Goal: Transaction & Acquisition: Purchase product/service

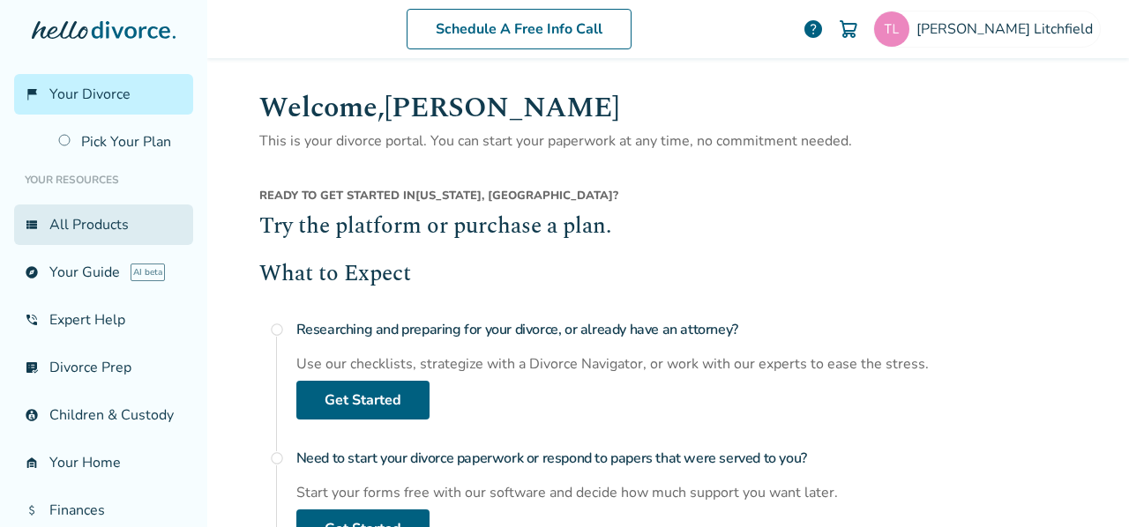
click at [74, 237] on link "view_list All Products" at bounding box center [103, 225] width 179 height 41
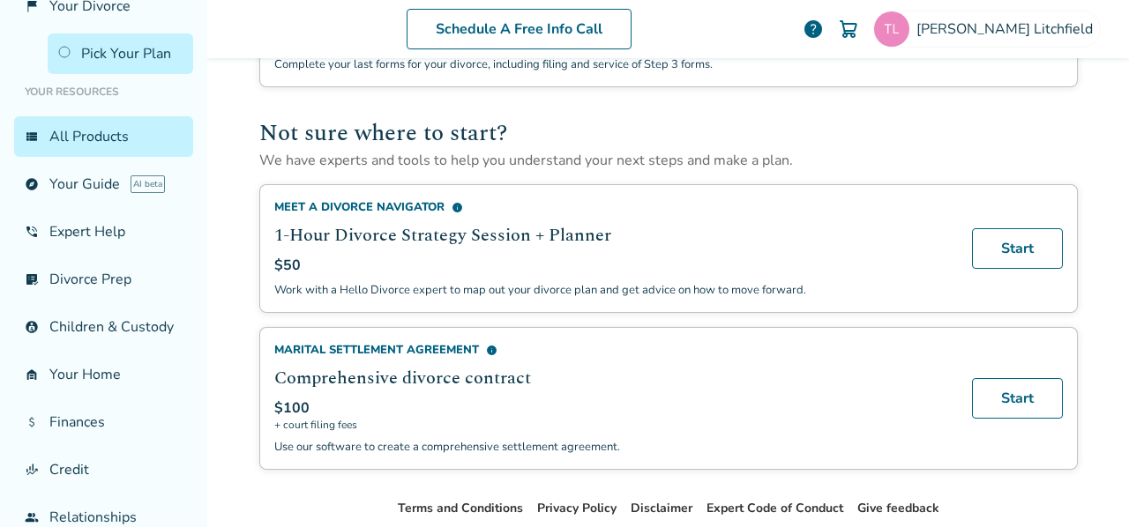
scroll to position [245, 0]
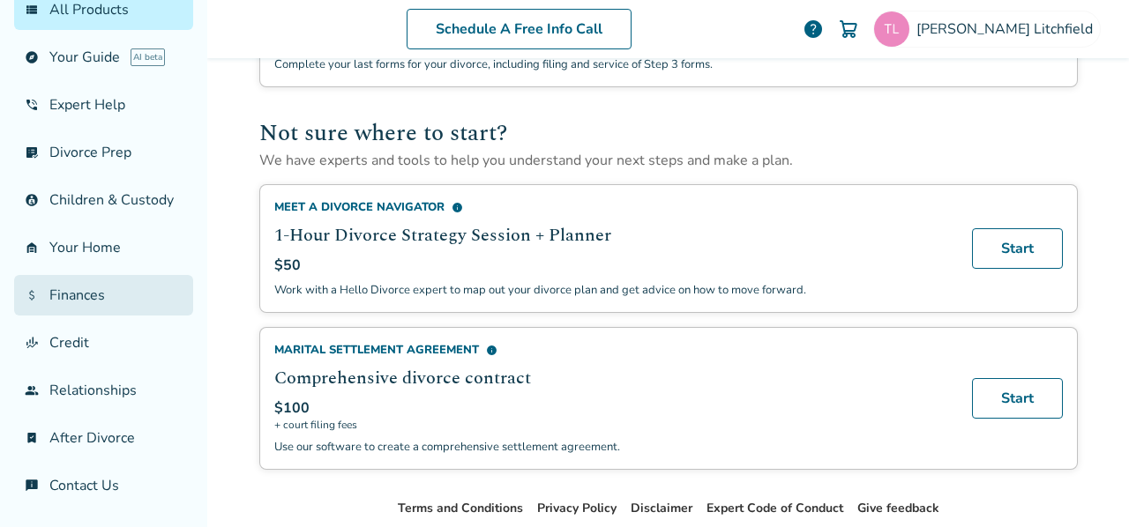
click at [88, 294] on link "attach_money Finances" at bounding box center [103, 295] width 179 height 41
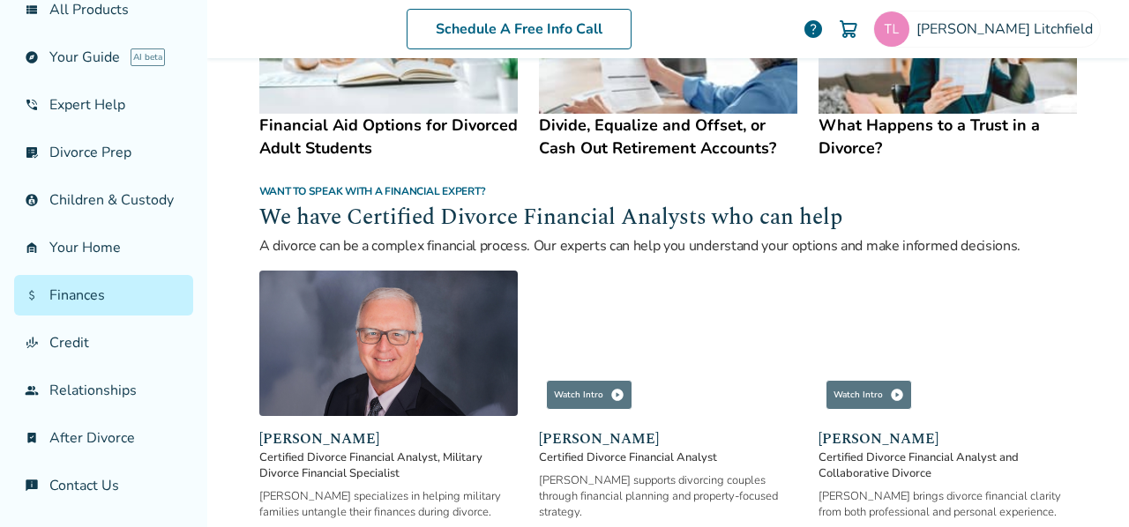
scroll to position [1231, 0]
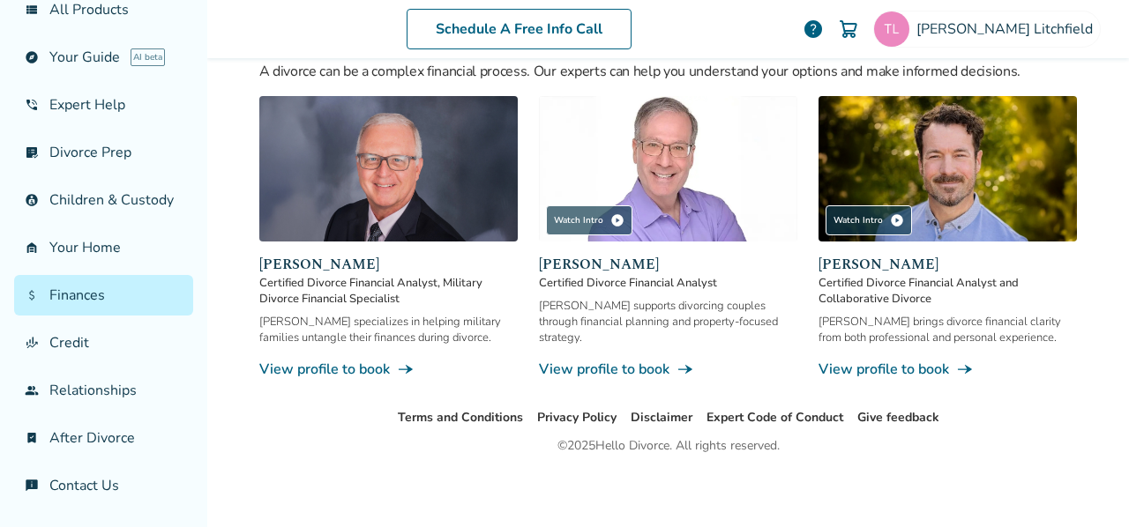
click at [621, 363] on link "View profile to book line_end_arrow_notch" at bounding box center [668, 369] width 258 height 19
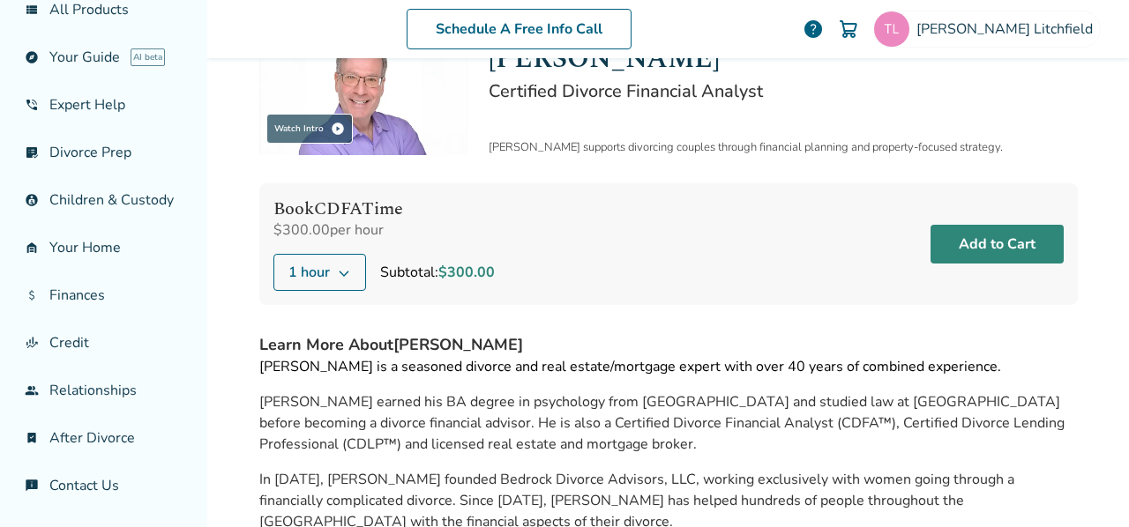
click at [1000, 237] on button "Add to Cart" at bounding box center [996, 244] width 133 height 39
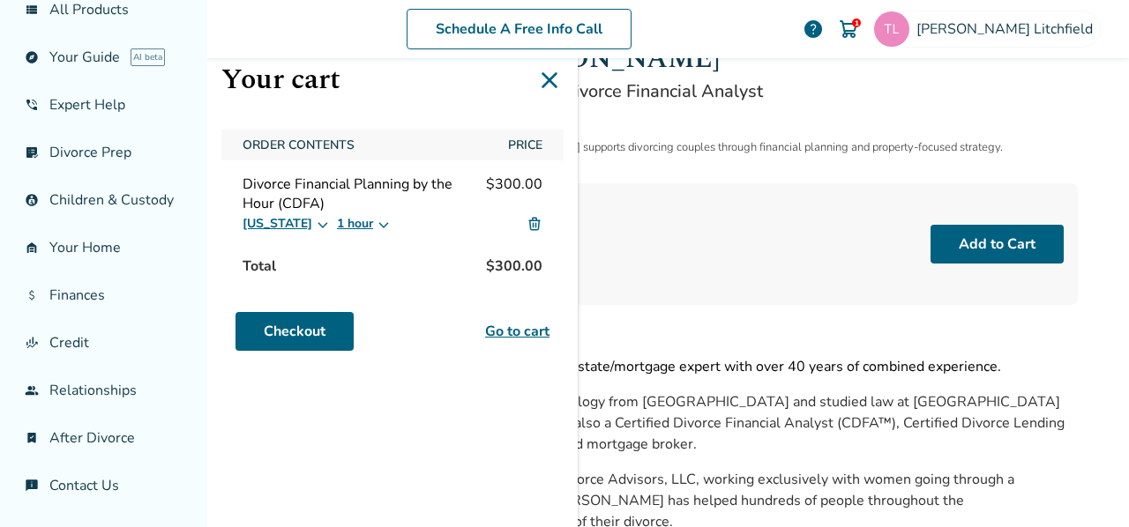
click at [316, 221] on icon at bounding box center [323, 224] width 14 height 14
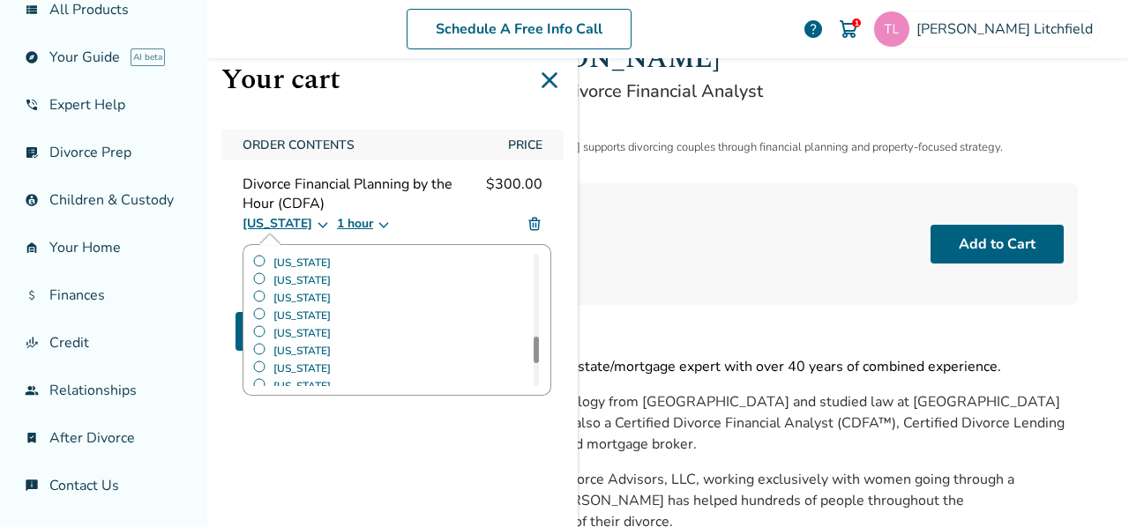
scroll to position [750, 0]
click at [261, 320] on label "[US_STATE]" at bounding box center [291, 325] width 78 height 18
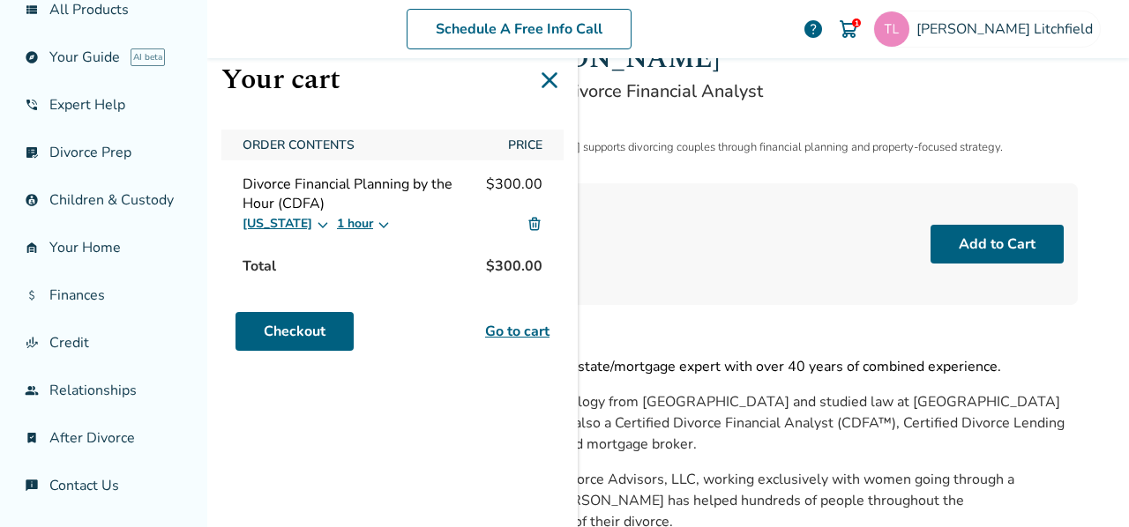
click at [611, 283] on div "Book CDFA Time $300.00 per hour 1 hour Subtotal: $300.00 Add to Cart" at bounding box center [668, 244] width 818 height 122
click at [303, 327] on link "Checkout" at bounding box center [294, 331] width 118 height 39
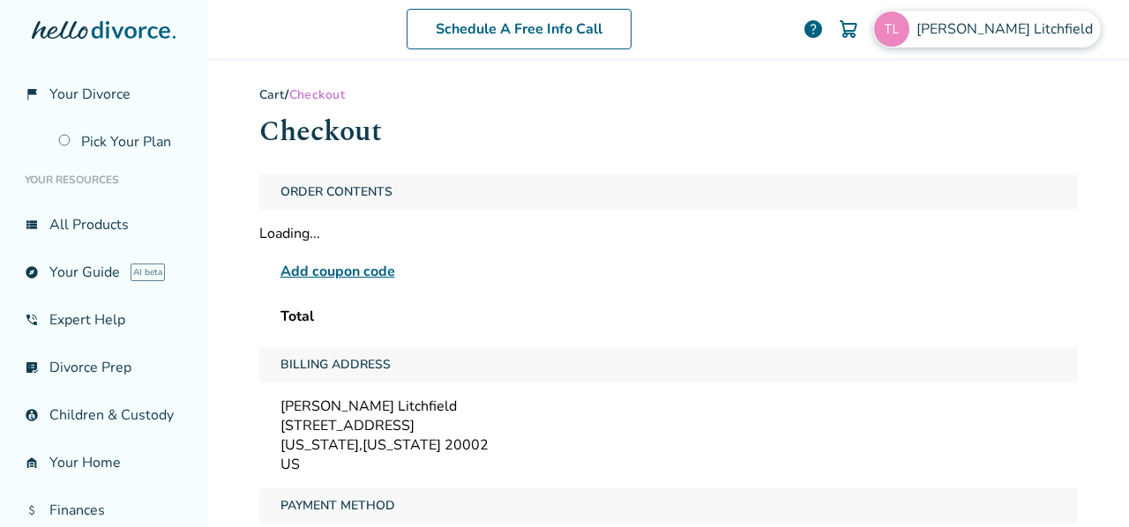
click at [909, 28] on img at bounding box center [891, 28] width 35 height 35
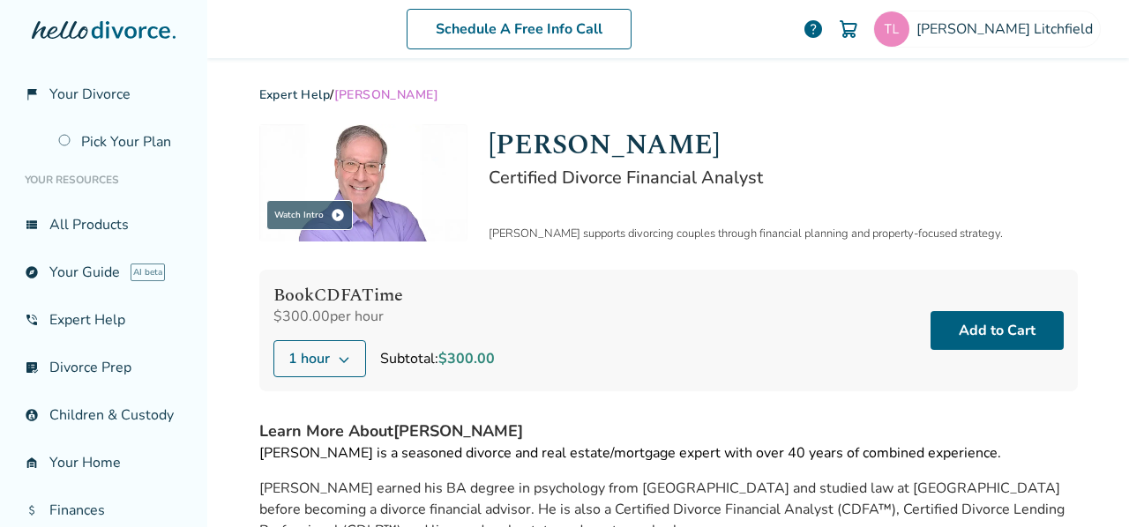
click at [338, 348] on button "1 hour" at bounding box center [319, 358] width 93 height 37
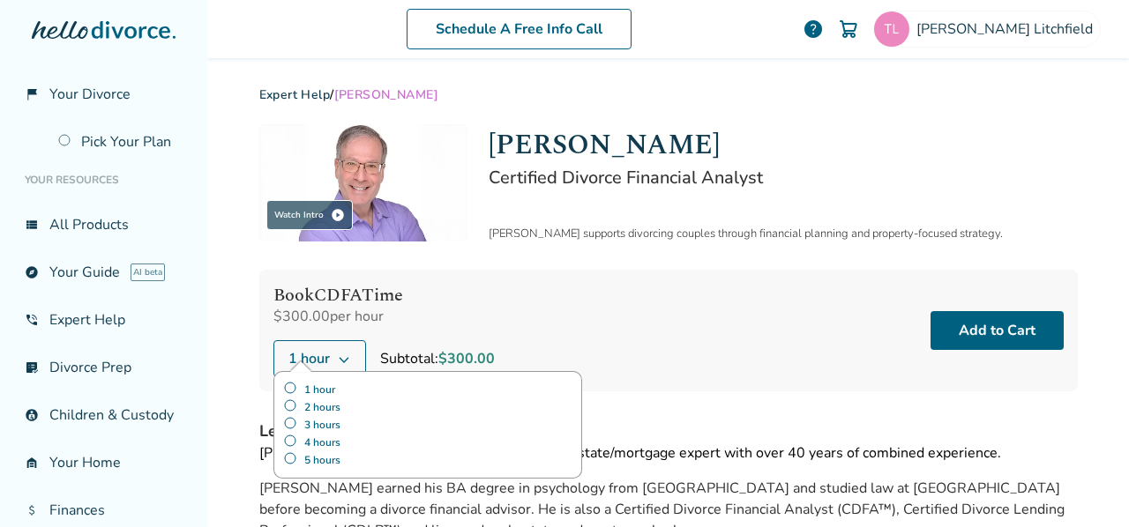
click at [438, 354] on span "$300.00" at bounding box center [466, 358] width 56 height 19
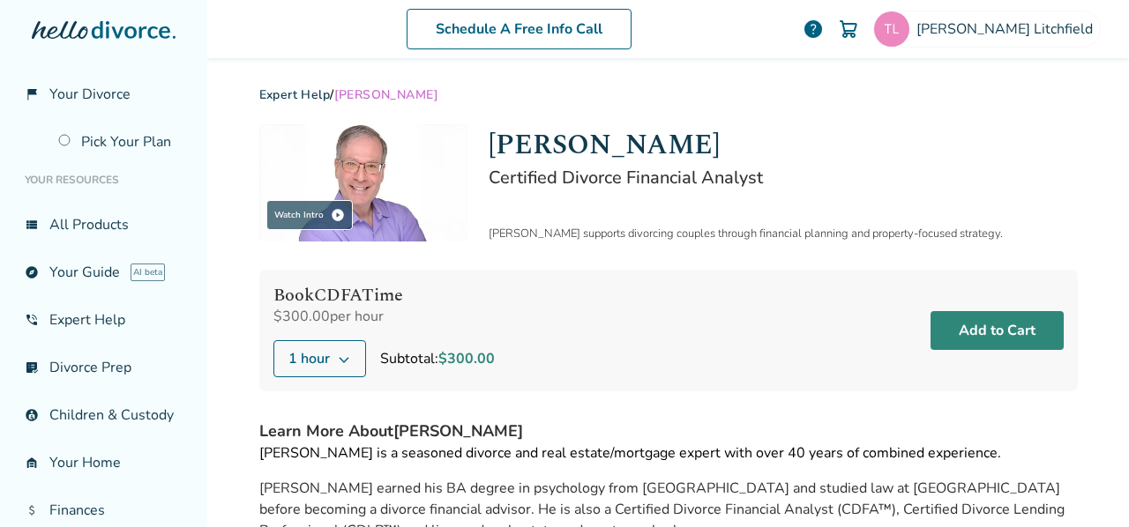
click at [1018, 326] on button "Add to Cart" at bounding box center [996, 330] width 133 height 39
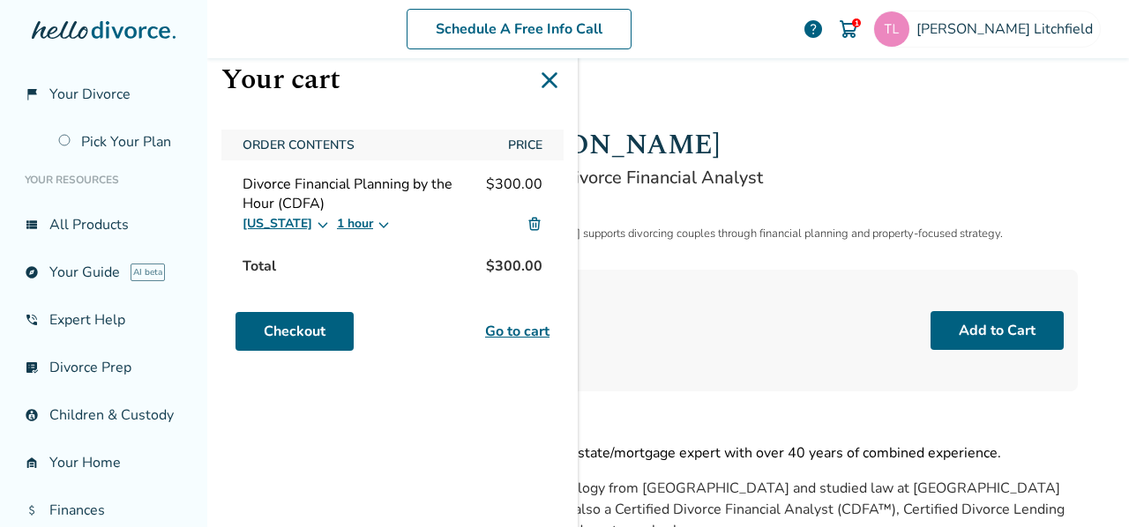
click at [282, 220] on button "Alabama" at bounding box center [286, 223] width 87 height 21
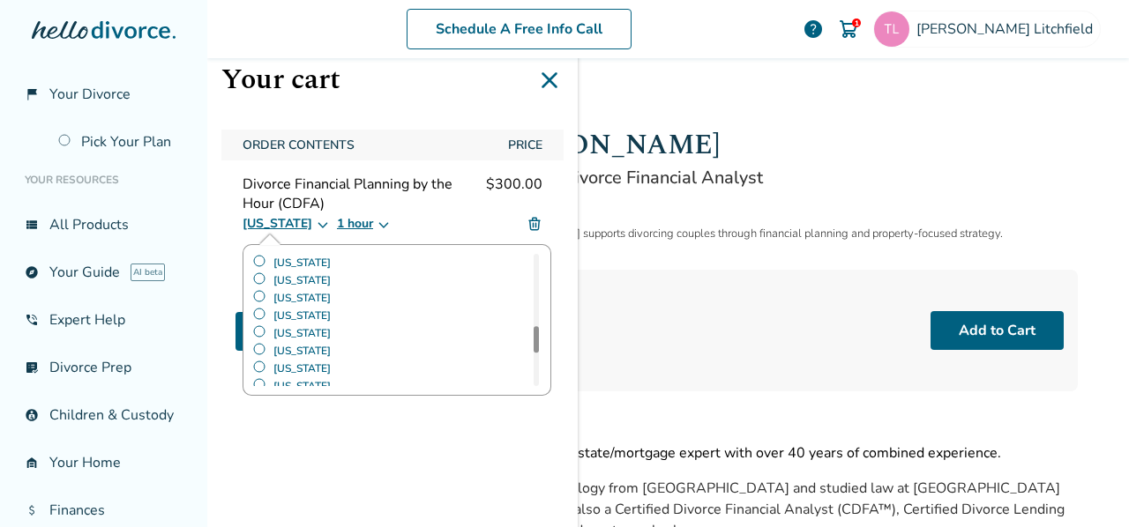
scroll to position [750, 0]
click at [261, 318] on label "[US_STATE]" at bounding box center [291, 325] width 78 height 18
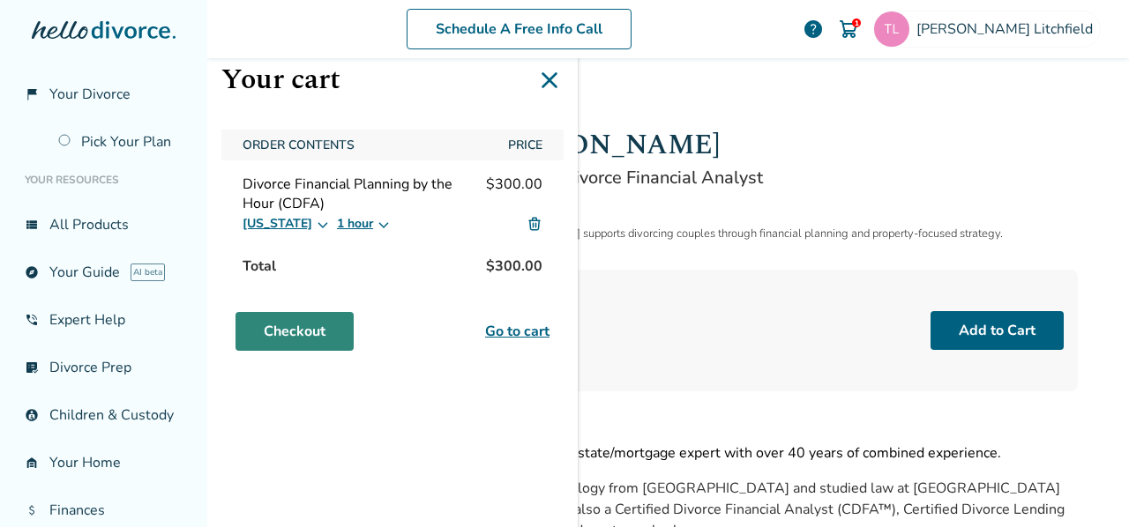
click at [293, 328] on link "Checkout" at bounding box center [294, 331] width 118 height 39
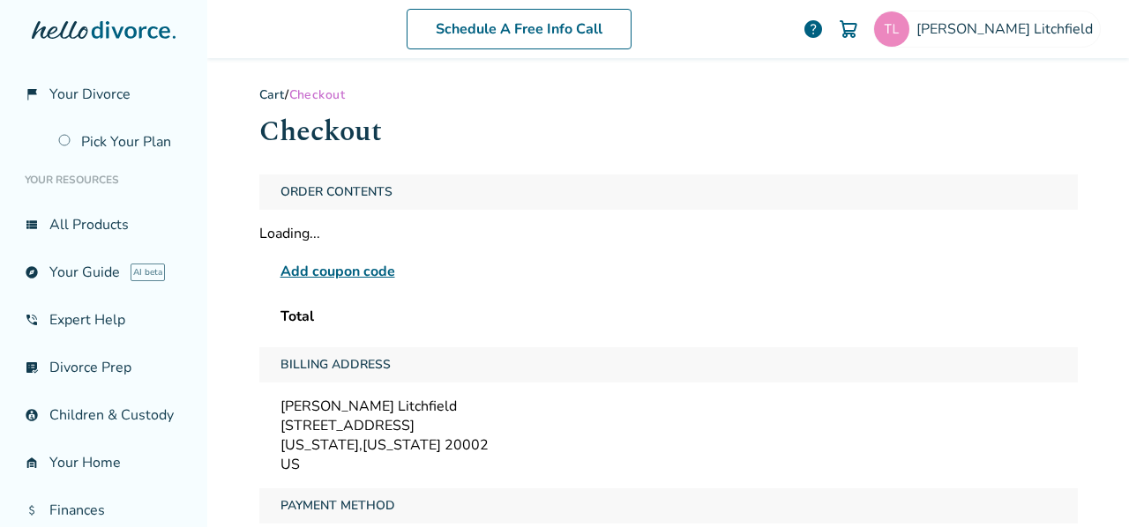
click at [343, 197] on span "Order Contents" at bounding box center [336, 192] width 126 height 35
click at [274, 241] on div "Loading..." at bounding box center [668, 233] width 818 height 19
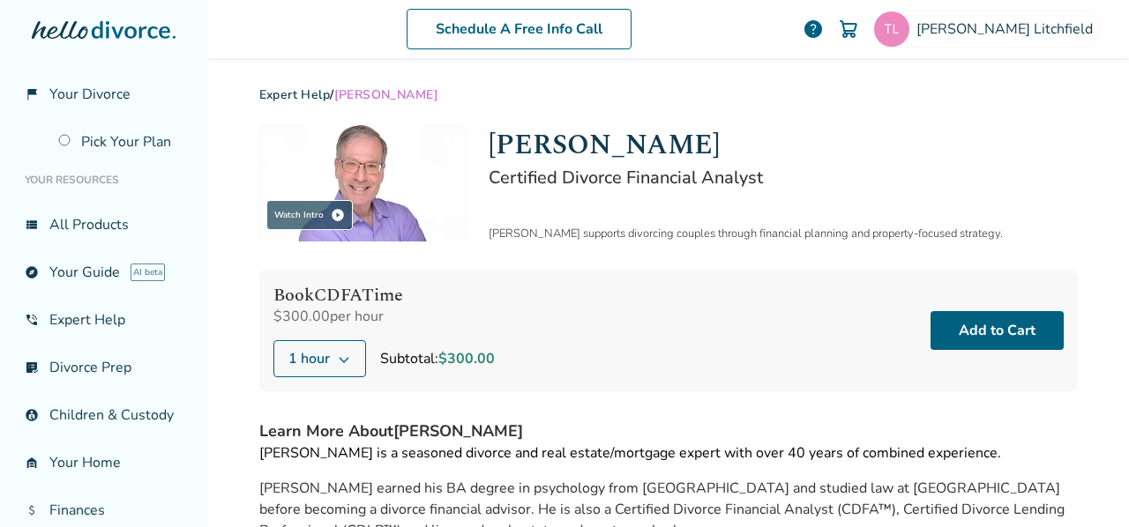
scroll to position [176, 0]
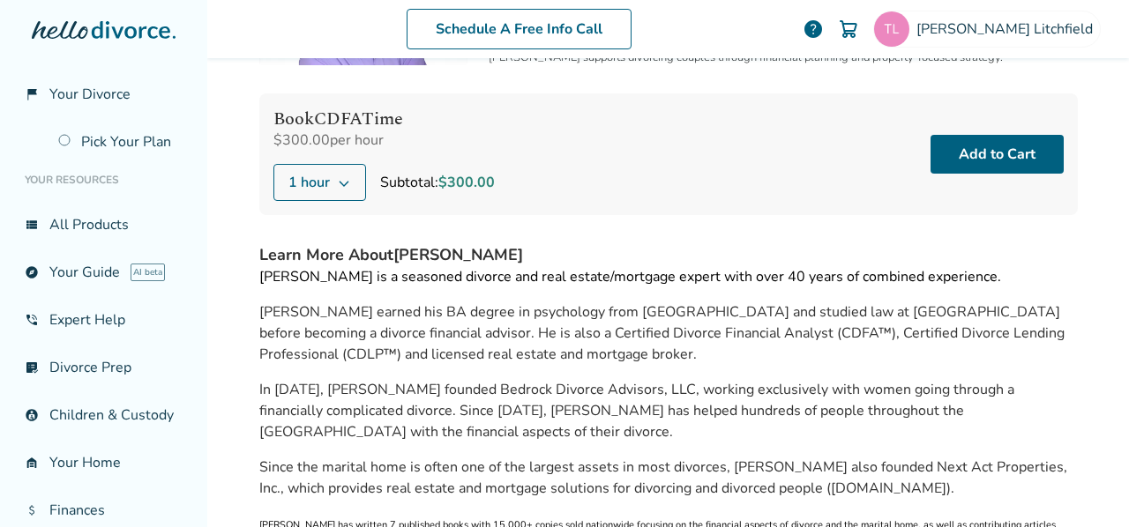
click at [412, 180] on div "Subtotal: $300.00" at bounding box center [437, 182] width 115 height 21
click at [337, 178] on icon at bounding box center [344, 183] width 14 height 14
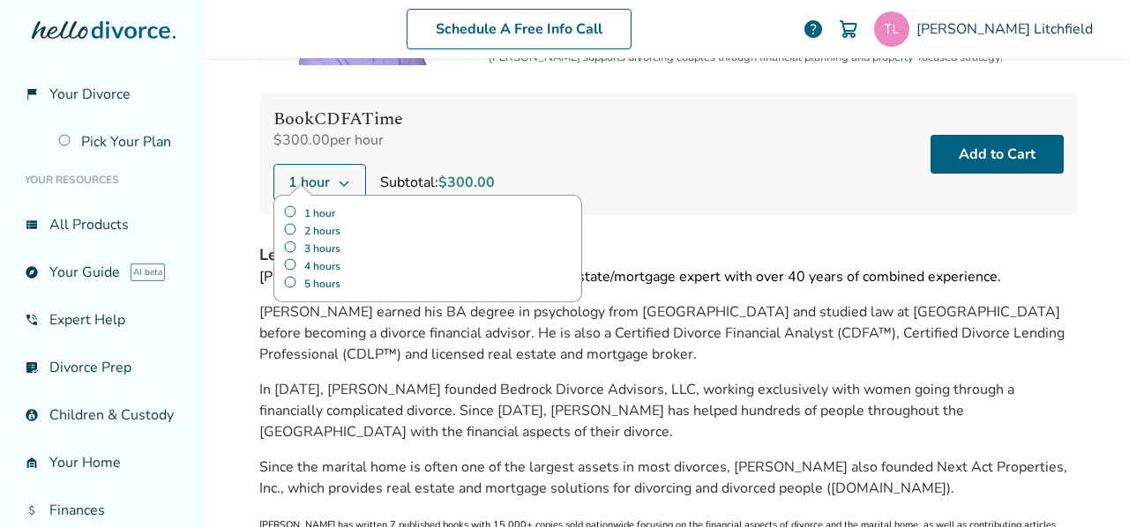
click at [311, 211] on label "1 hour" at bounding box center [427, 214] width 289 height 18
click at [965, 153] on button "Add to Cart" at bounding box center [996, 154] width 133 height 39
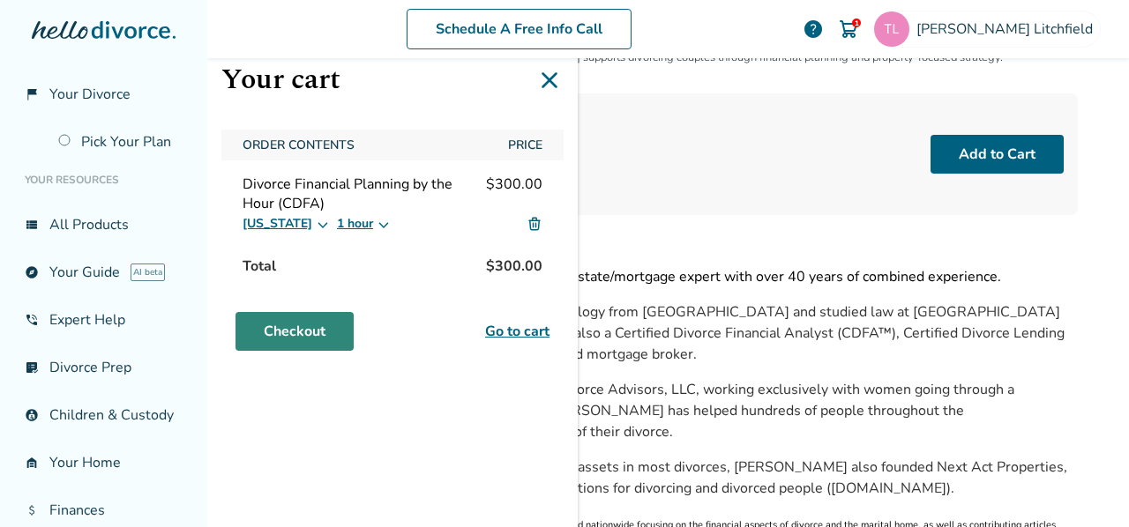
click at [315, 330] on link "Checkout" at bounding box center [294, 331] width 118 height 39
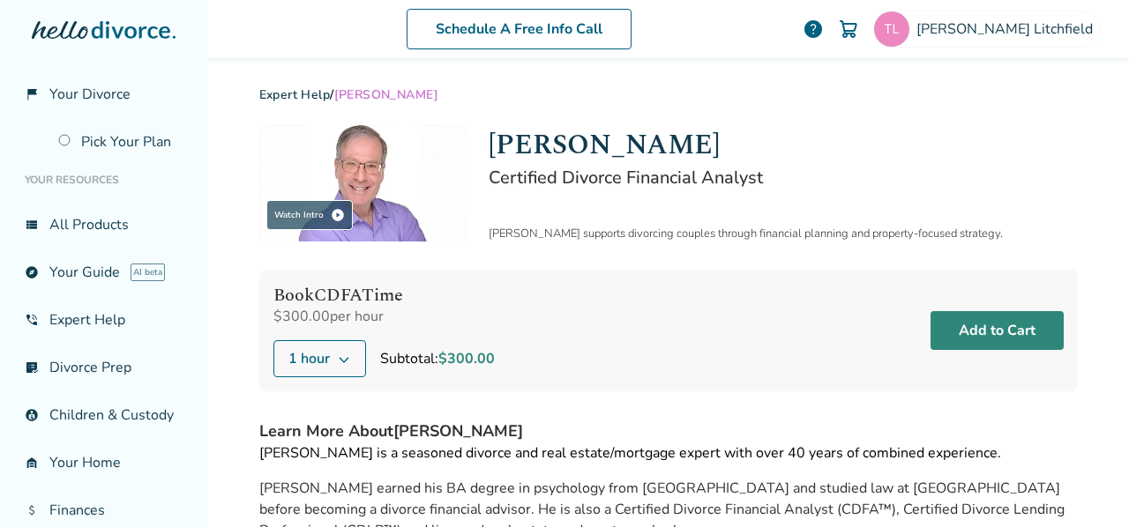
click at [956, 327] on button "Add to Cart" at bounding box center [996, 330] width 133 height 39
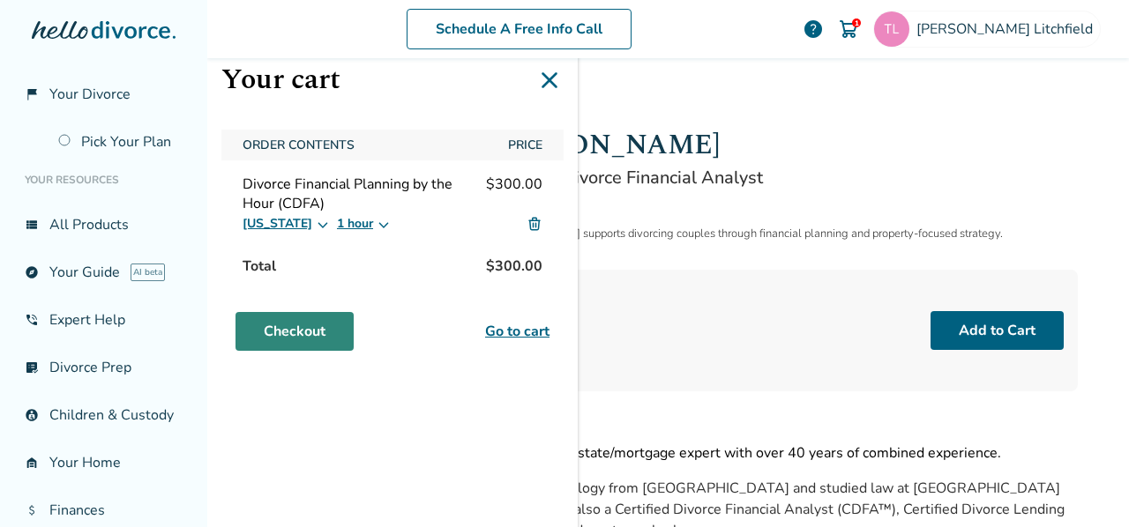
click at [282, 331] on link "Checkout" at bounding box center [294, 331] width 118 height 39
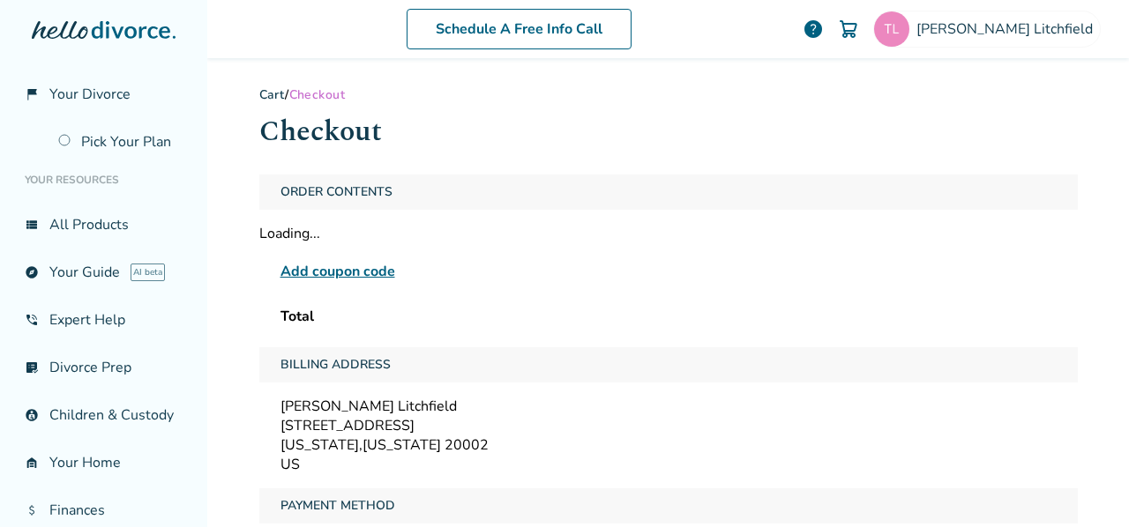
click at [347, 272] on span "Add coupon code" at bounding box center [337, 271] width 115 height 21
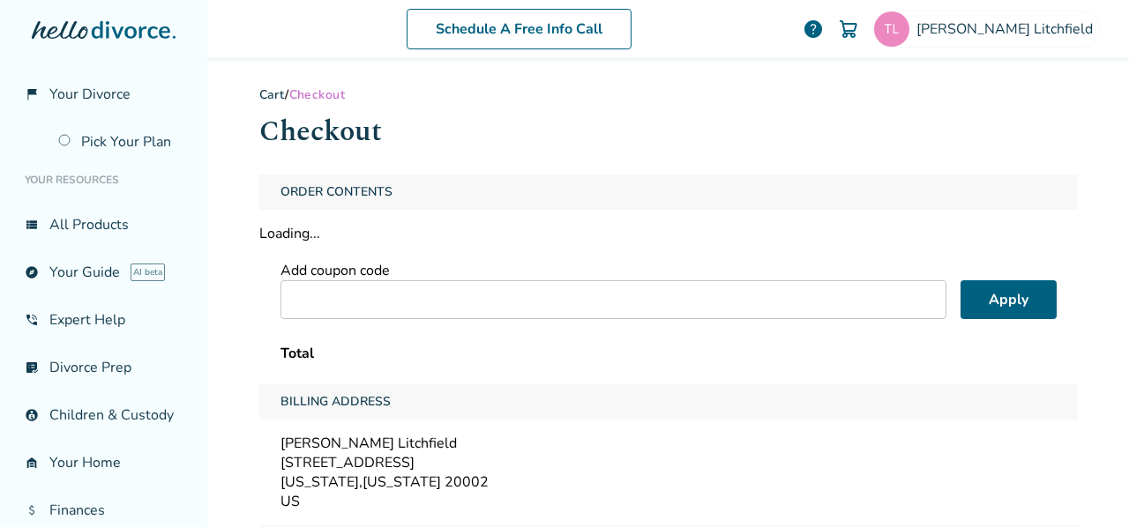
click at [324, 183] on span "Order Contents" at bounding box center [336, 192] width 126 height 35
click at [292, 227] on div "Loading..." at bounding box center [668, 233] width 818 height 19
click at [315, 188] on span "Order Contents" at bounding box center [336, 192] width 126 height 35
click at [323, 133] on h1 "Checkout" at bounding box center [668, 131] width 818 height 43
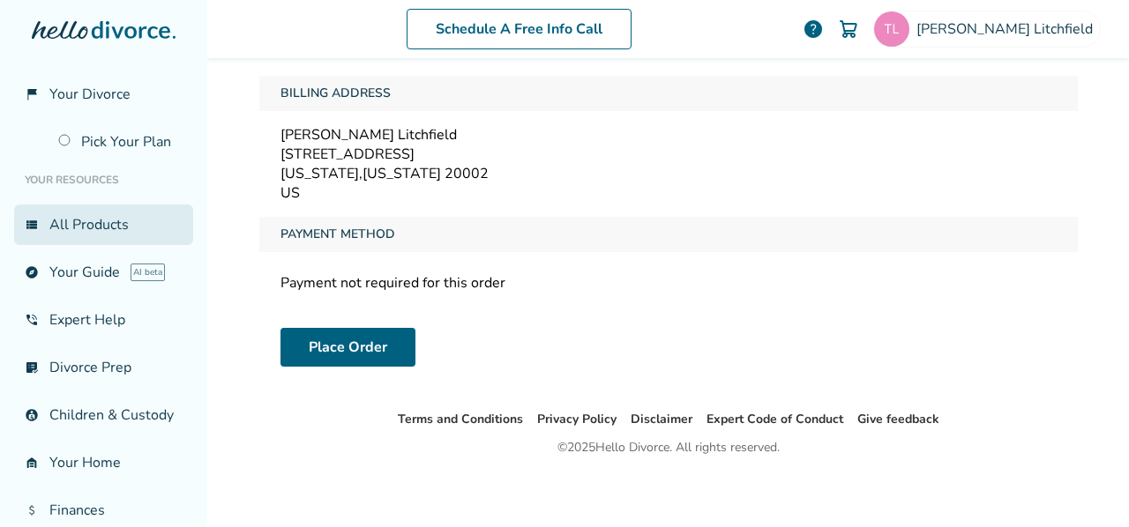
click at [71, 238] on link "view_list All Products" at bounding box center [103, 225] width 179 height 41
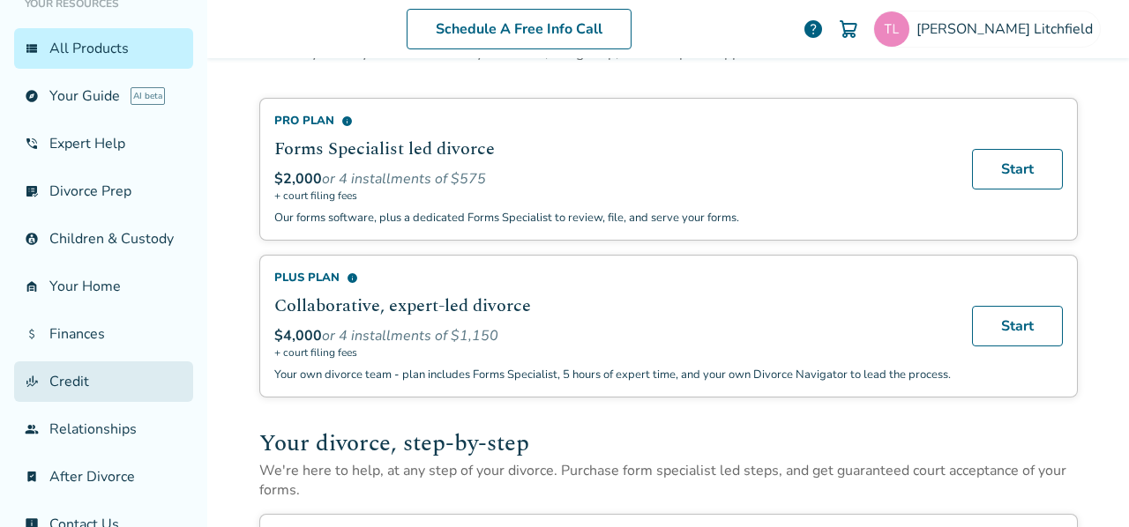
scroll to position [245, 0]
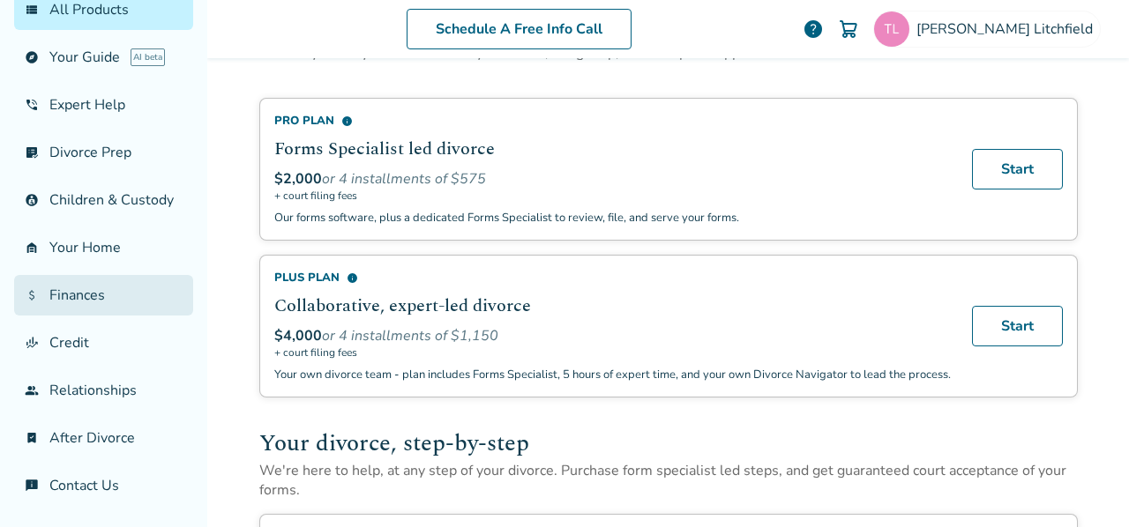
click at [79, 295] on link "attach_money Finances" at bounding box center [103, 295] width 179 height 41
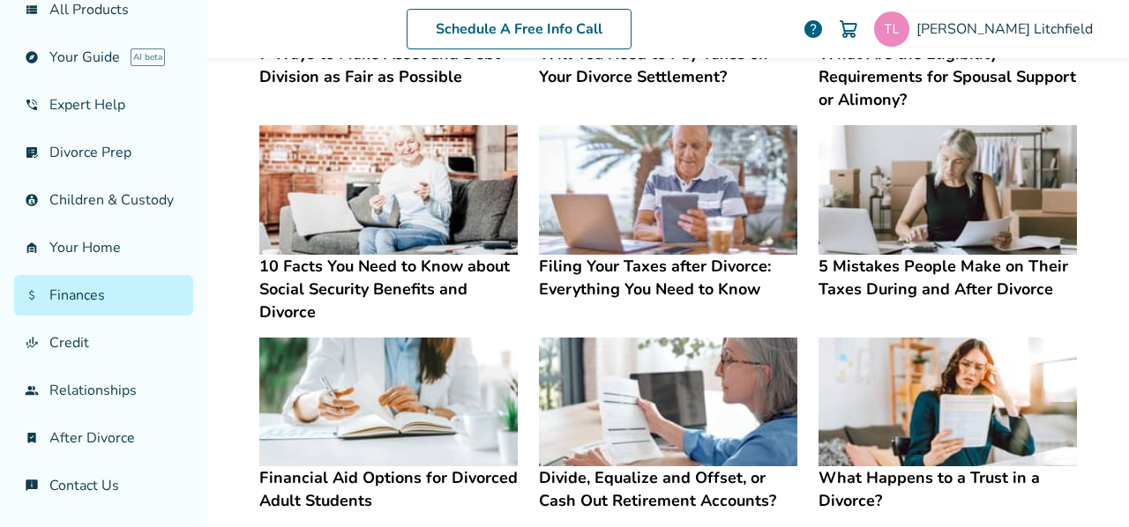
scroll to position [1231, 0]
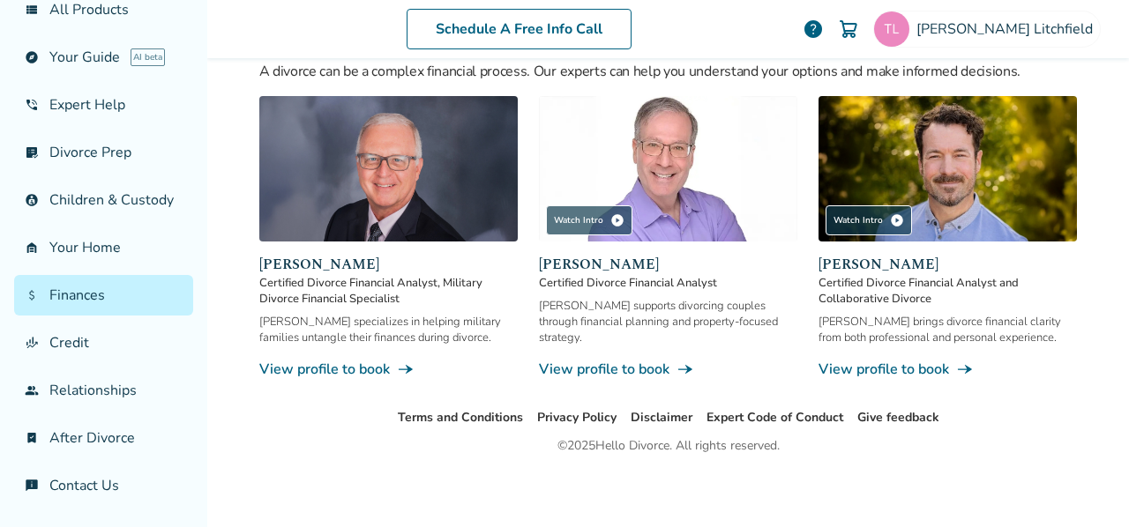
click at [628, 366] on link "View profile to book line_end_arrow_notch" at bounding box center [668, 369] width 258 height 19
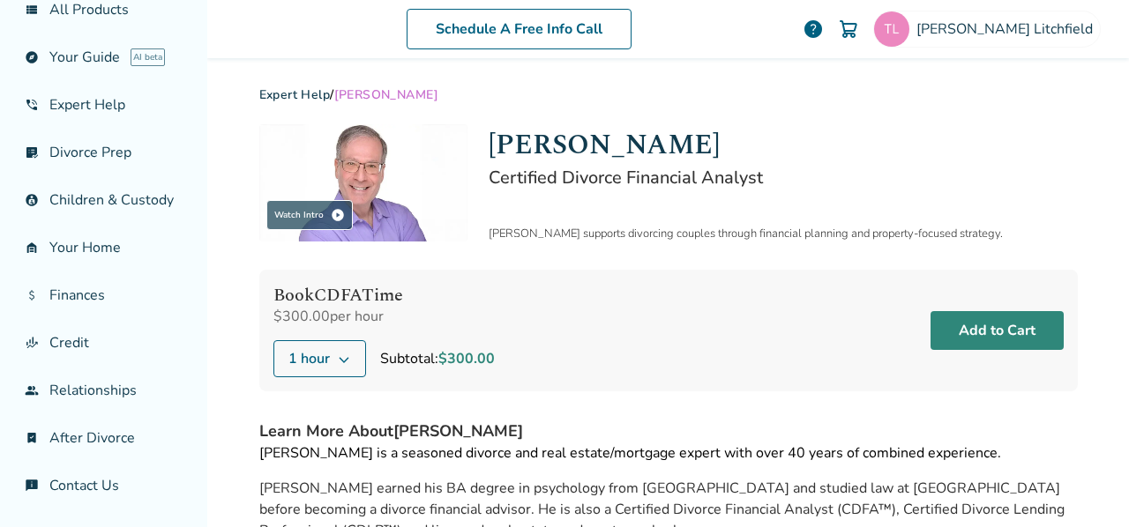
click at [1018, 333] on button "Add to Cart" at bounding box center [996, 330] width 133 height 39
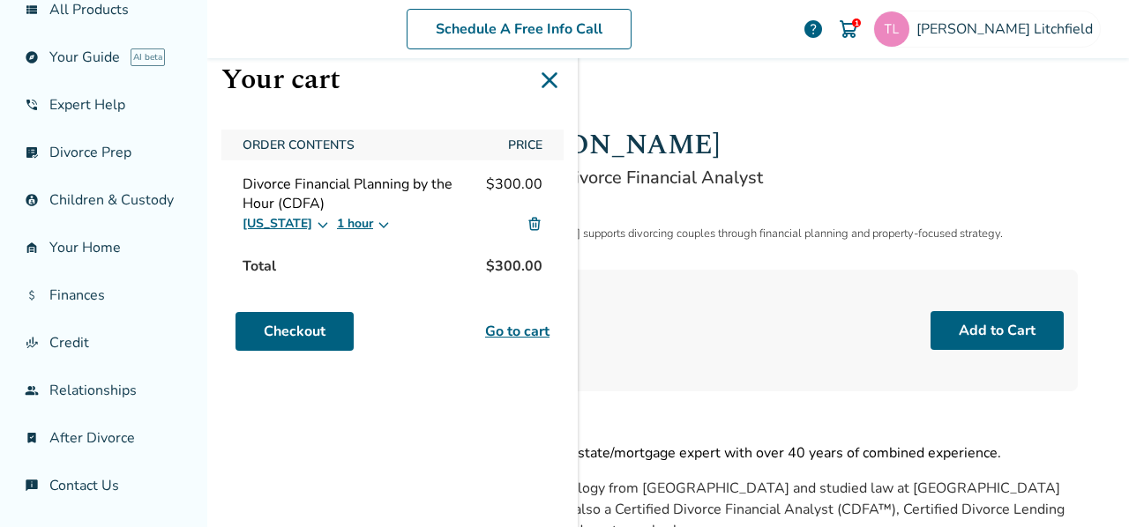
click at [859, 31] on img at bounding box center [848, 29] width 21 height 21
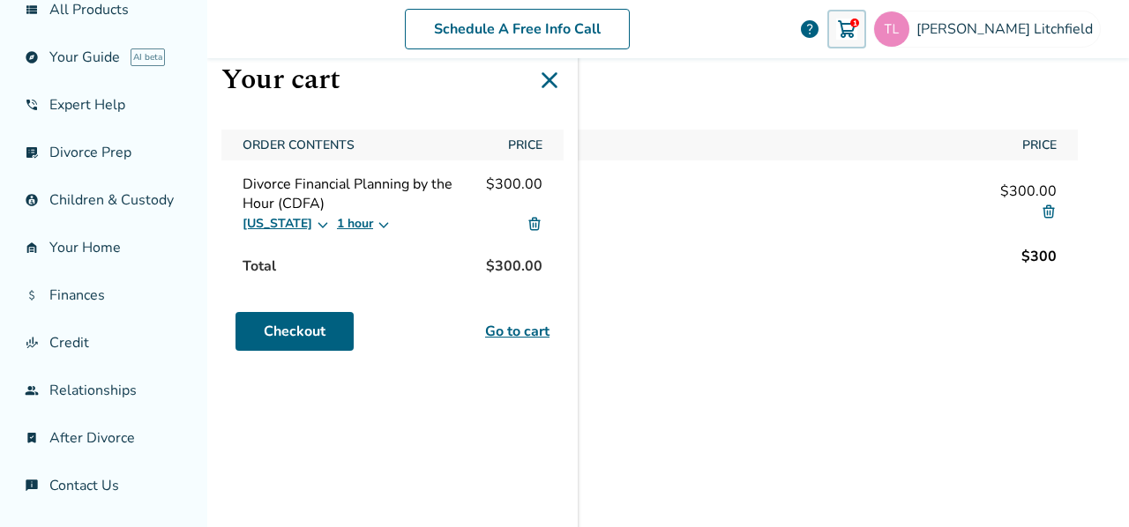
click at [512, 331] on link "Go to cart" at bounding box center [517, 331] width 64 height 21
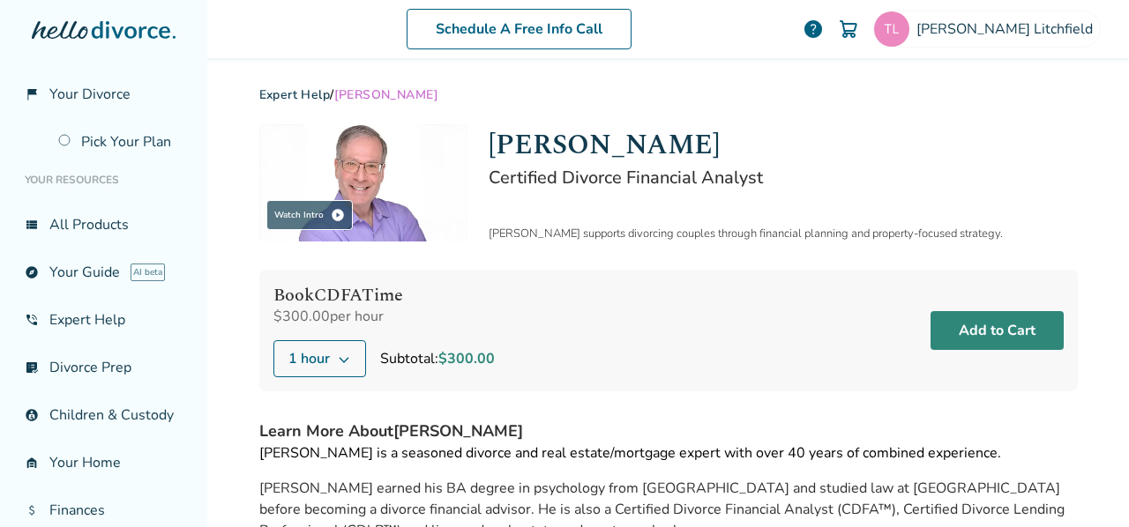
click at [999, 323] on button "Add to Cart" at bounding box center [996, 330] width 133 height 39
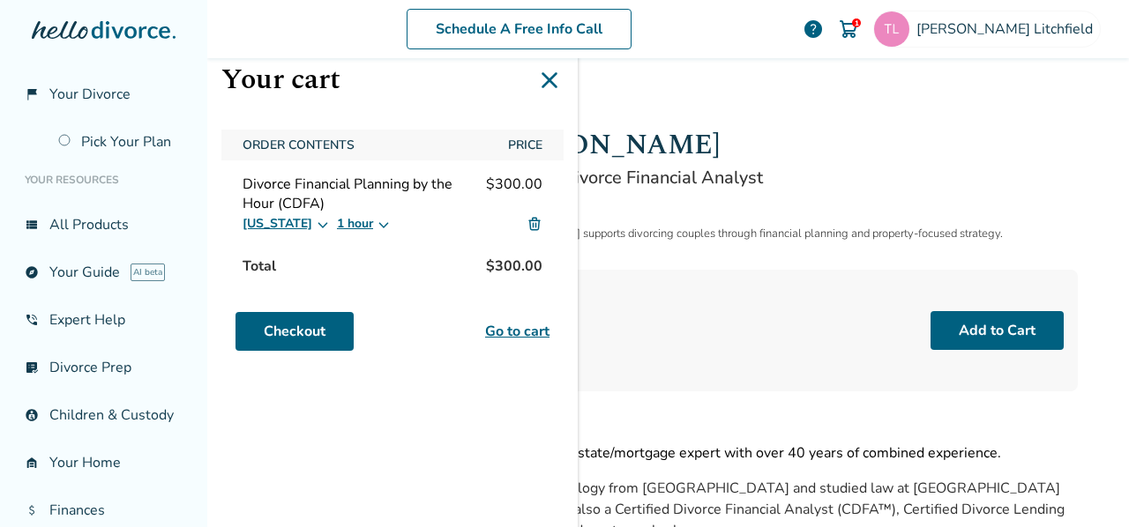
click at [859, 27] on img at bounding box center [848, 29] width 21 height 21
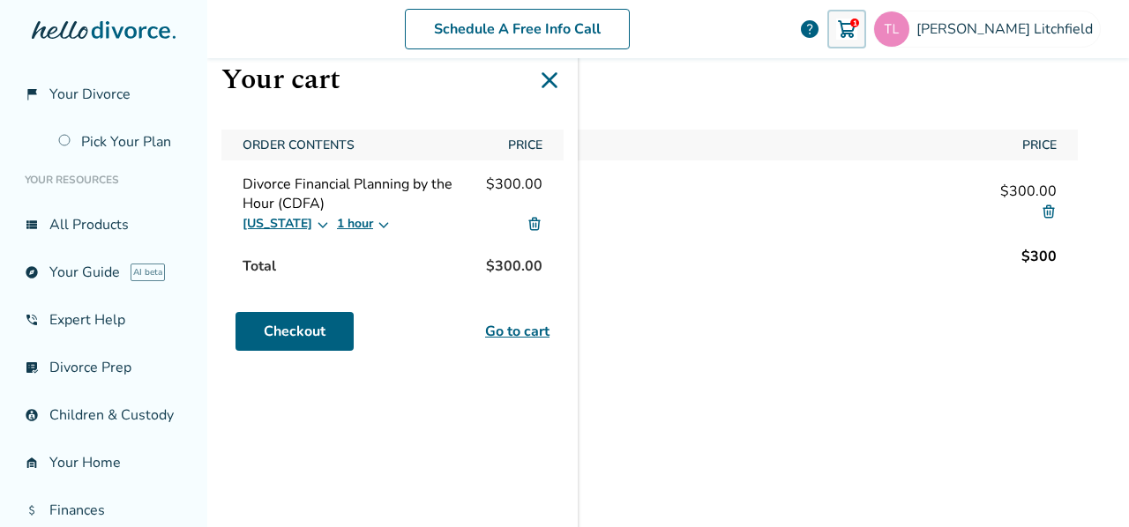
scroll to position [118, 0]
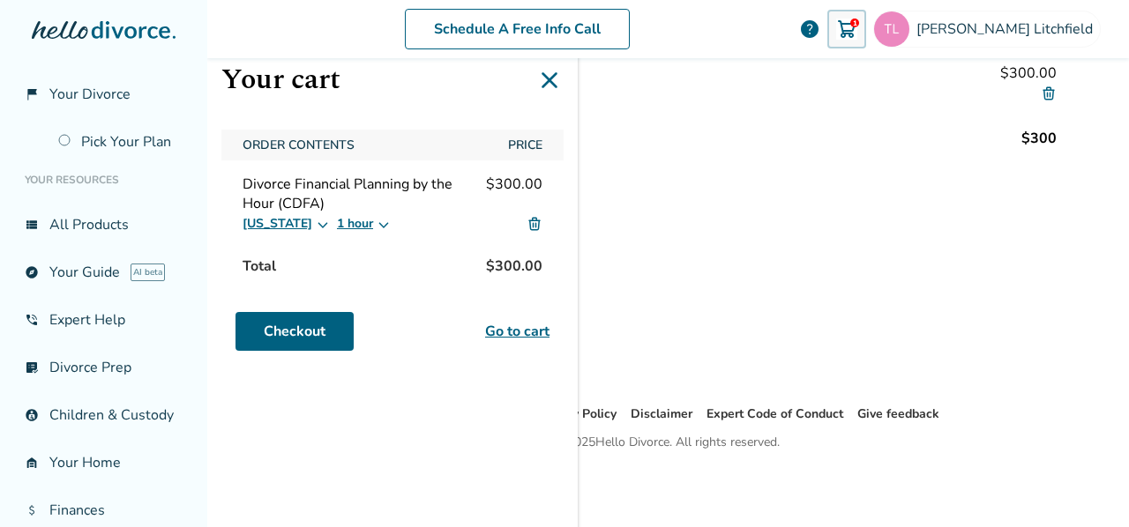
click at [553, 79] on icon at bounding box center [549, 80] width 28 height 28
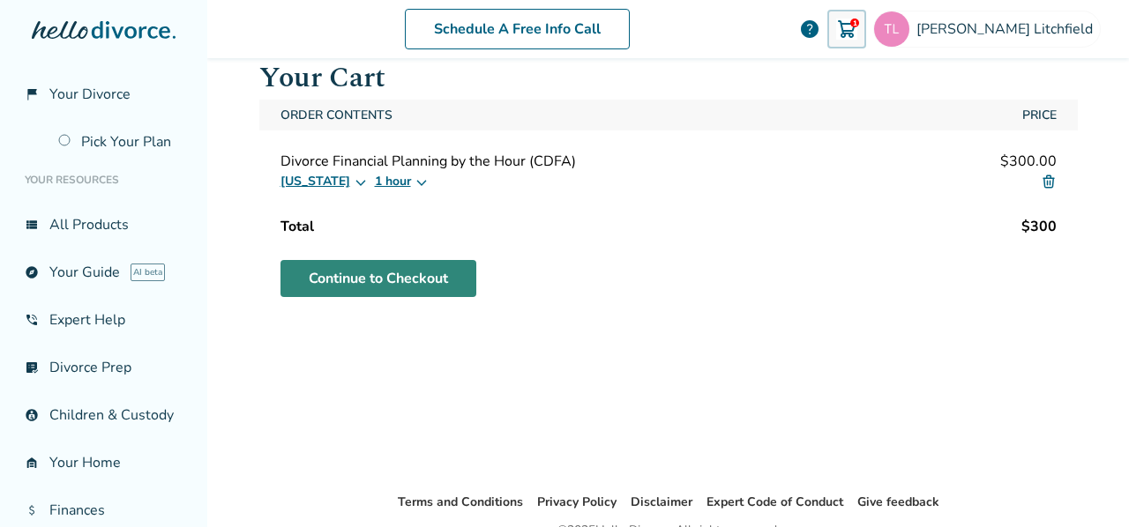
scroll to position [0, 0]
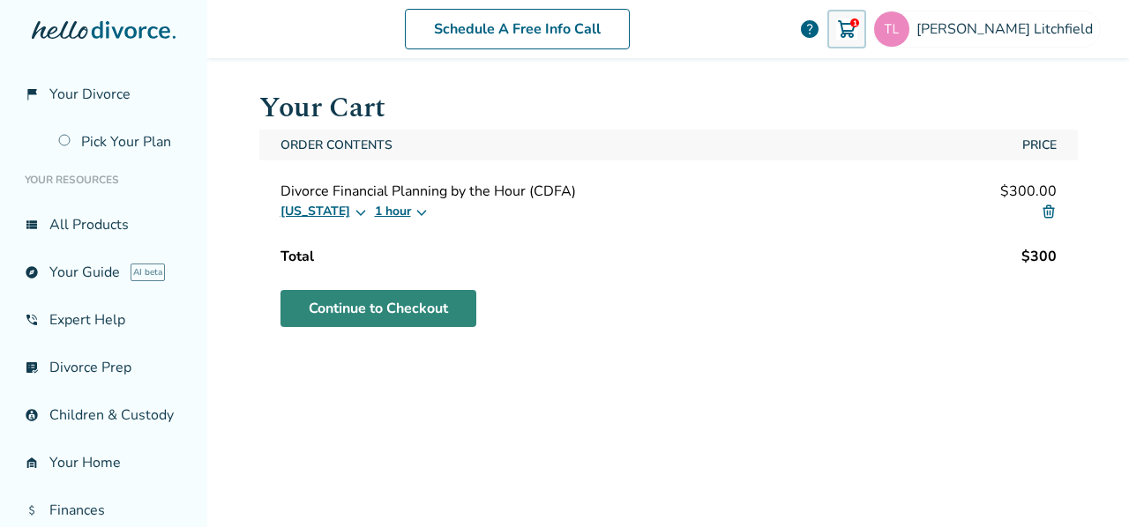
click at [429, 306] on link "Continue to Checkout" at bounding box center [378, 308] width 196 height 37
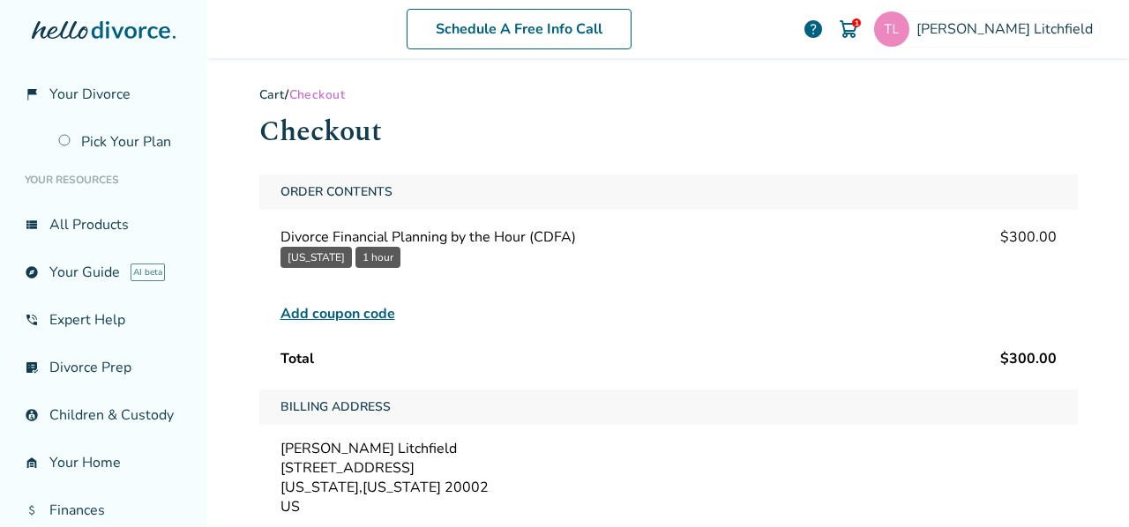
click at [314, 254] on button "[US_STATE]" at bounding box center [315, 257] width 71 height 21
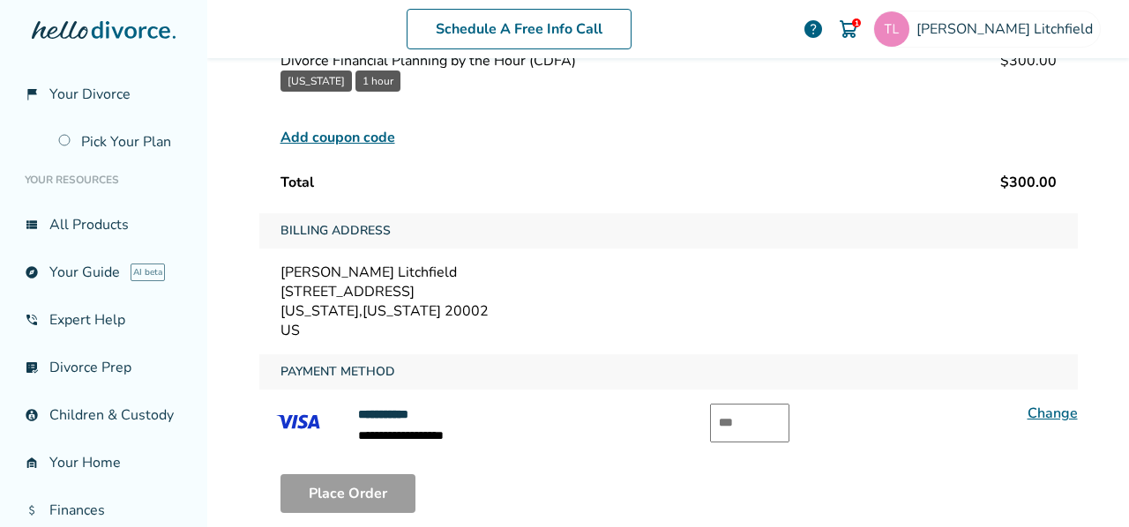
scroll to position [265, 0]
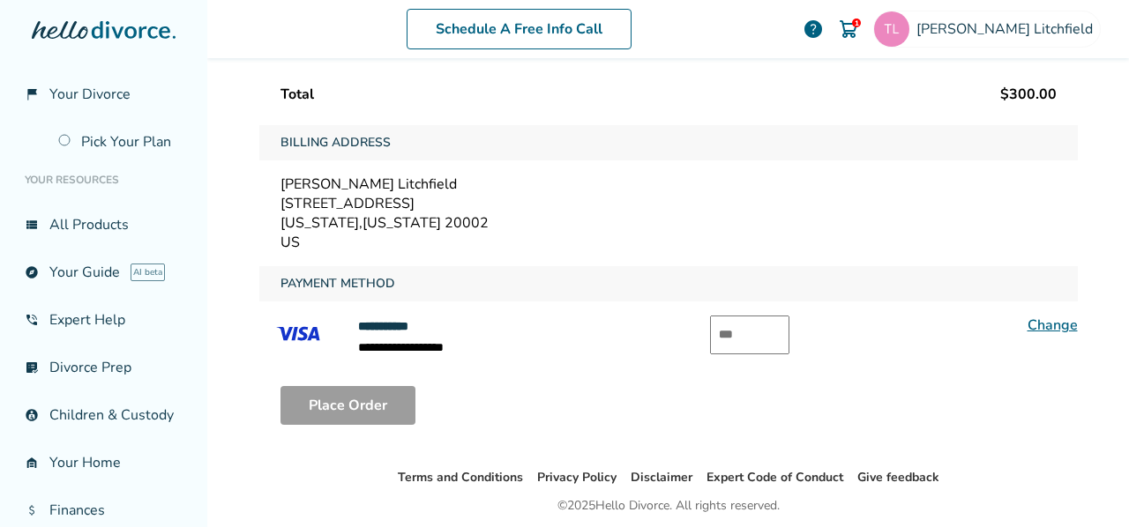
click at [730, 329] on input "text" at bounding box center [749, 335] width 79 height 39
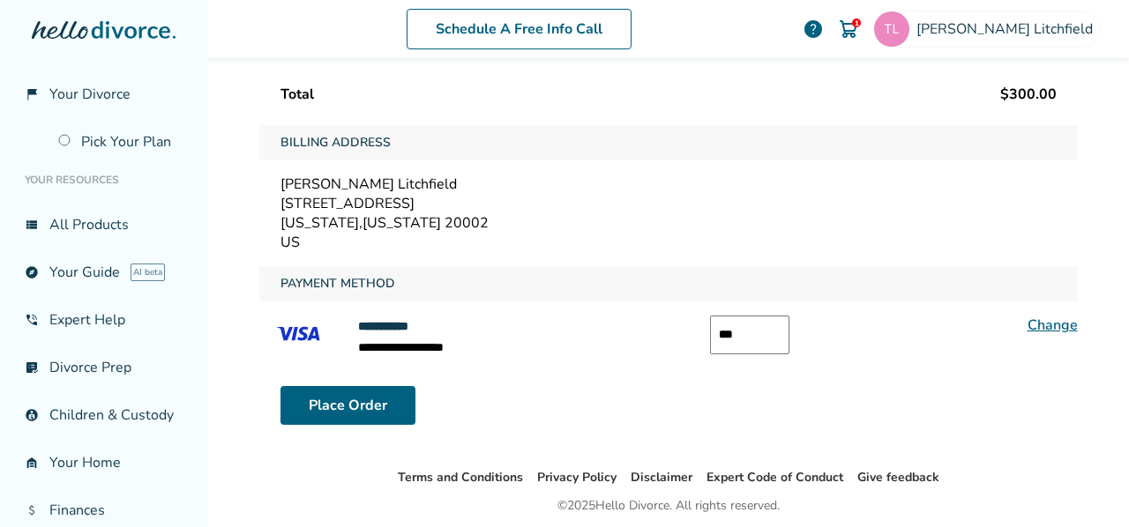
type input "***"
drag, startPoint x: 760, startPoint y: 322, endPoint x: 325, endPoint y: 403, distance: 443.2
click at [325, 403] on button "Place Order" at bounding box center [347, 405] width 135 height 39
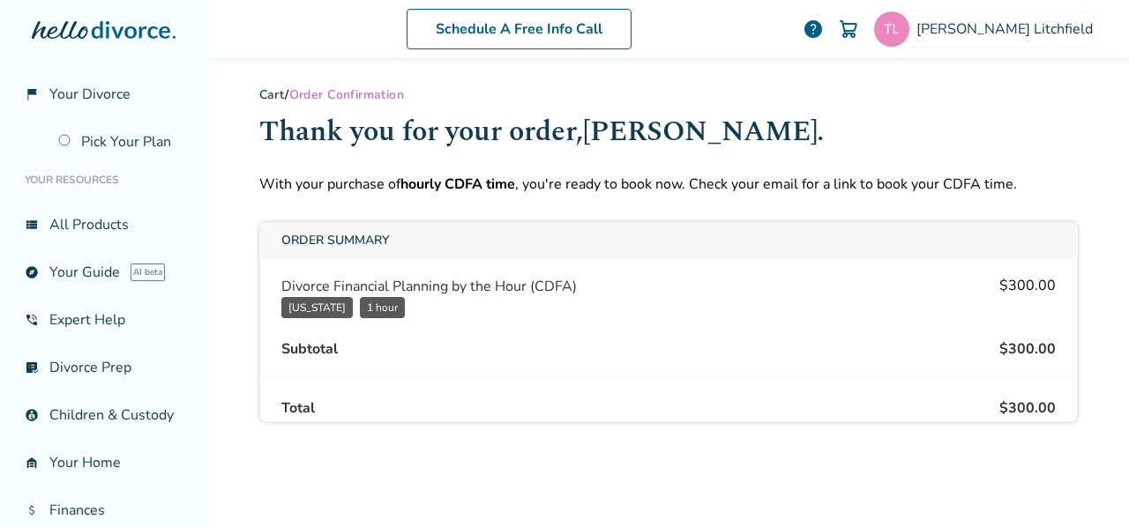
scroll to position [118, 0]
